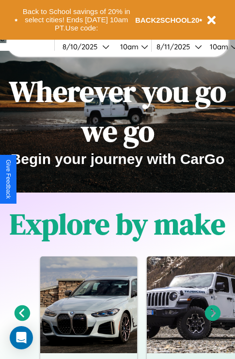
scroll to position [149, 0]
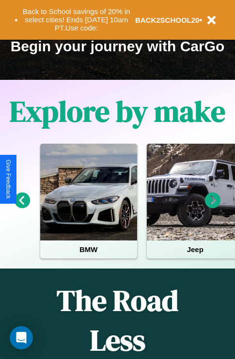
click at [212, 207] on icon at bounding box center [213, 200] width 16 height 16
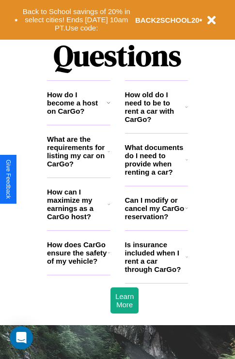
scroll to position [1172, 0]
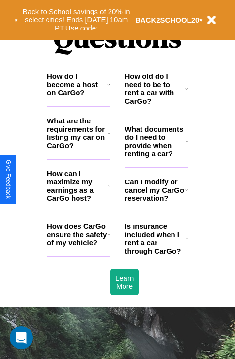
click at [108, 190] on icon at bounding box center [108, 186] width 3 height 8
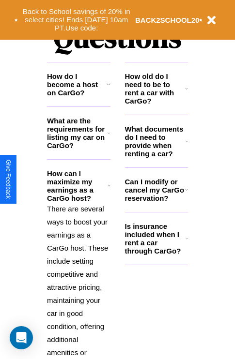
click at [156, 202] on h3 "Can I modify or cancel my CarGo reservation?" at bounding box center [155, 189] width 60 height 25
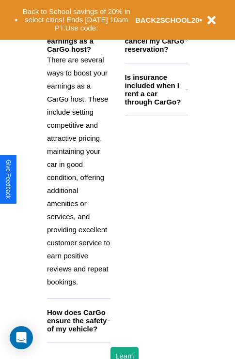
click at [78, 333] on h3 "How does CarGo ensure the safety of my vehicle?" at bounding box center [77, 320] width 60 height 25
click at [108, 1] on div "Back to School savings of 20% in select cities! Ends [DATE] 10am PT. Use code: …" at bounding box center [117, 20] width 235 height 40
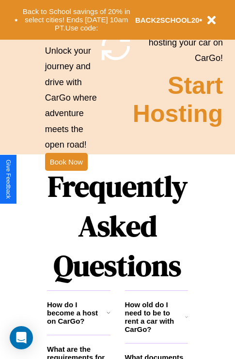
click at [156, 332] on h3 "How old do I need to be to rent a car with CarGo?" at bounding box center [155, 316] width 60 height 33
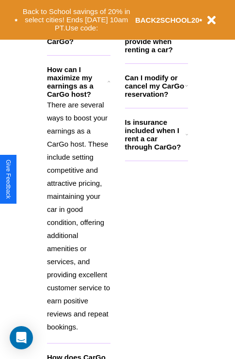
click at [78, 215] on p "There are several ways to boost your earnings as a CarGo host. These include se…" at bounding box center [78, 215] width 63 height 235
